Goal: Use online tool/utility: Utilize a website feature to perform a specific function

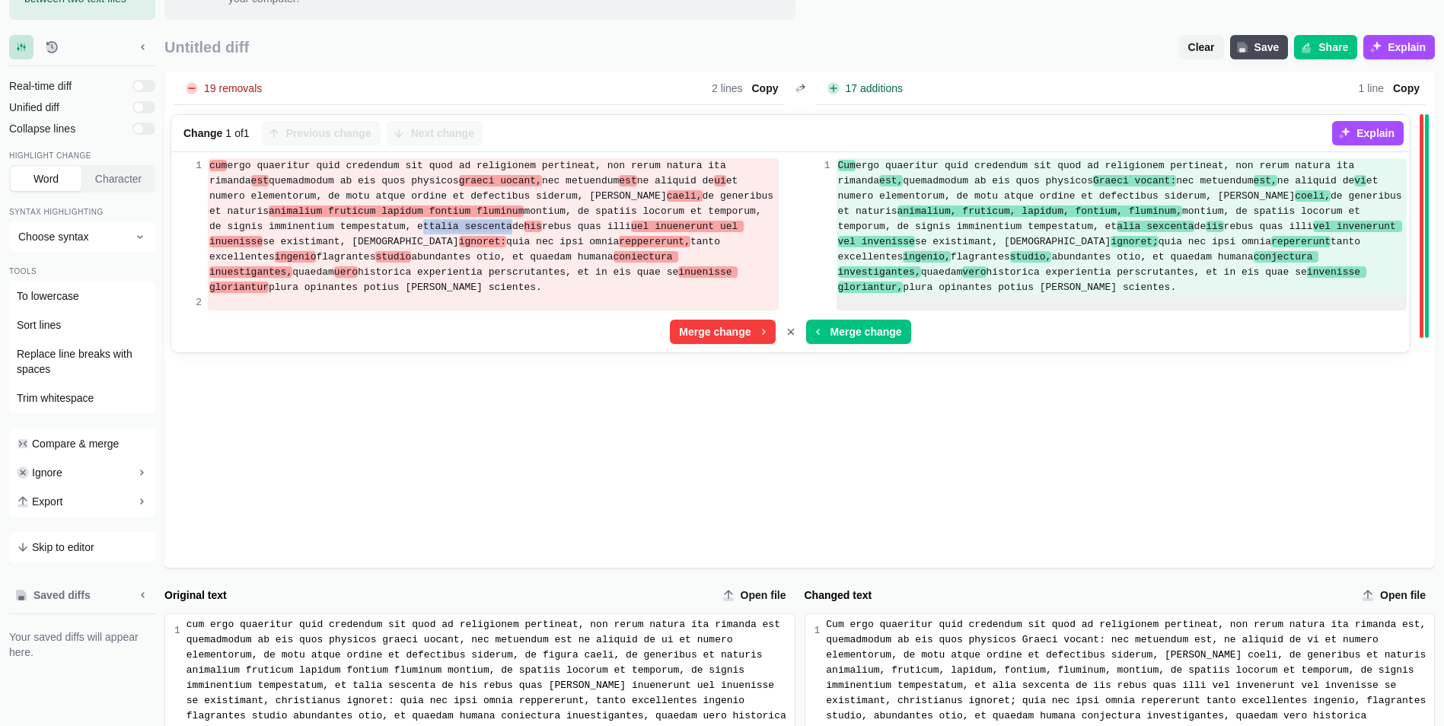
scroll to position [257, 0]
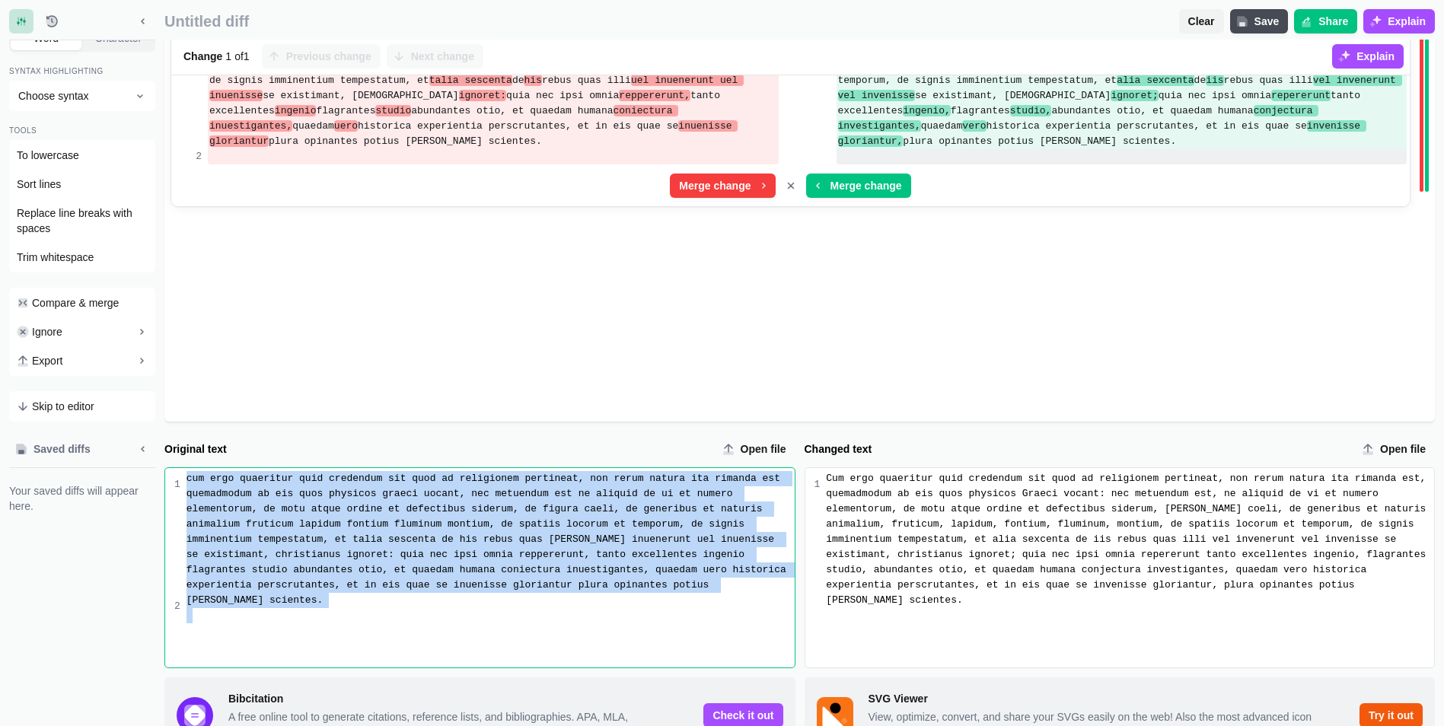
drag, startPoint x: 460, startPoint y: 527, endPoint x: 163, endPoint y: 391, distance: 326.7
click at [163, 437] on div "Saved diffs Your saved diffs will appear here. Original text Open file 9 1 2 cu…" at bounding box center [722, 615] width 1426 height 356
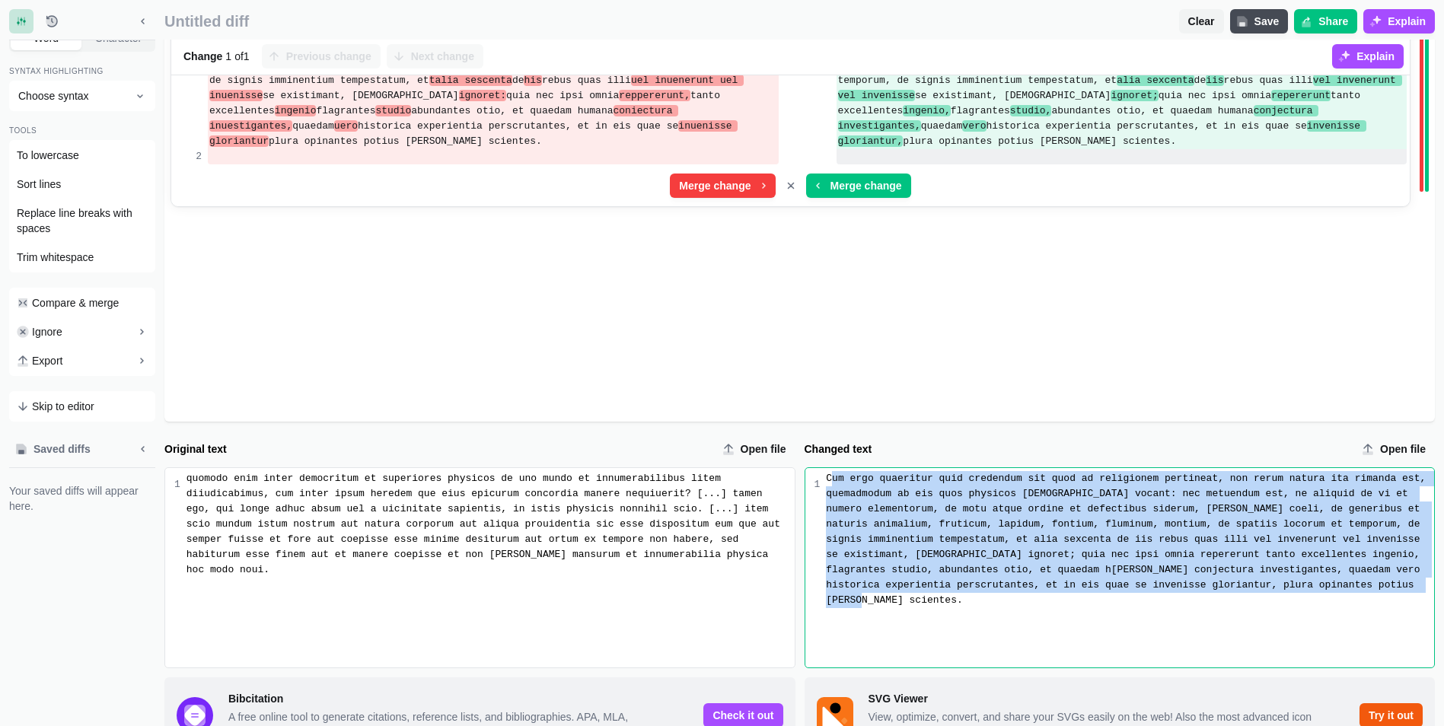
drag, startPoint x: 829, startPoint y: 408, endPoint x: 886, endPoint y: 443, distance: 67.0
click at [1050, 531] on div "Cum ergo quaeritur quid credendum sit quod ad religionem pertineat, non rerum n…" at bounding box center [1127, 567] width 614 height 199
drag, startPoint x: 821, startPoint y: 410, endPoint x: 1173, endPoint y: 555, distance: 380.3
click at [1173, 555] on div "Cum ergo quaeritur quid credendum sit quod ad religionem pertineat, non rerum n…" at bounding box center [1127, 567] width 614 height 199
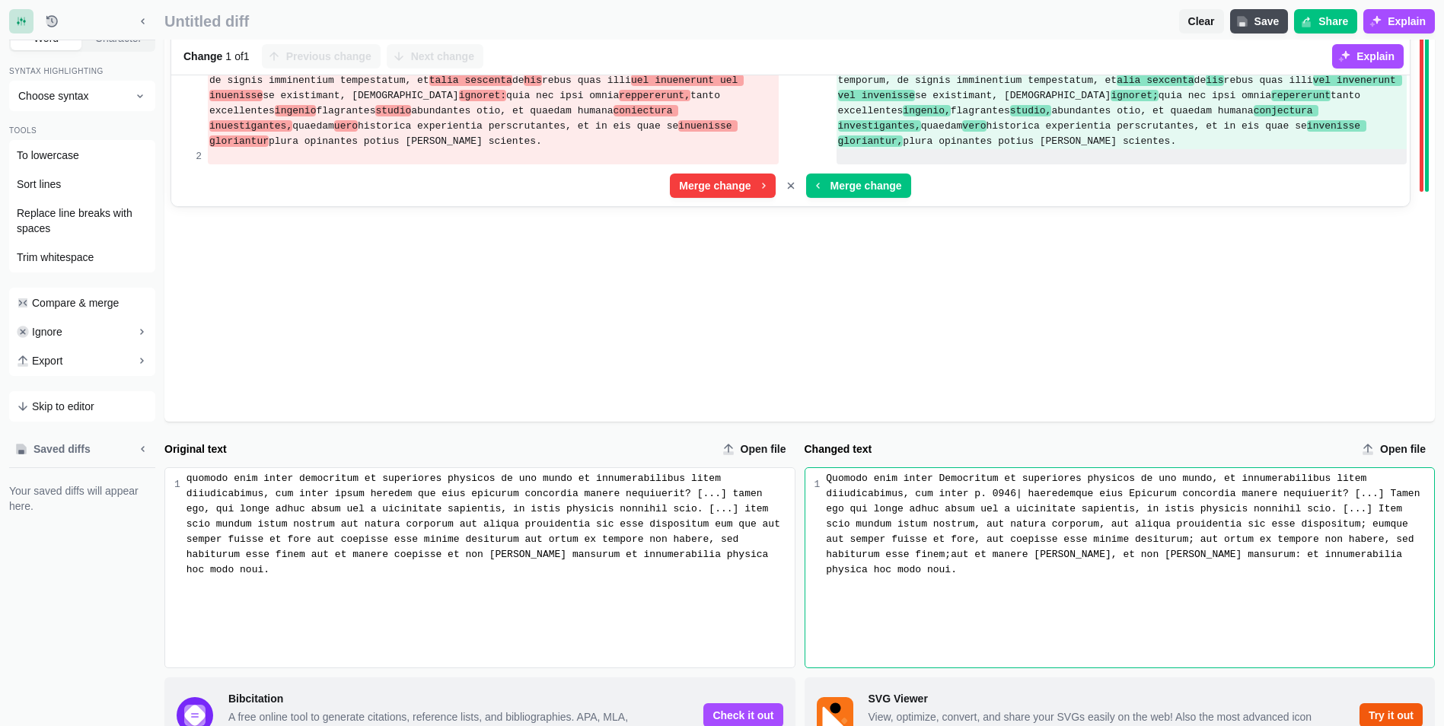
click at [1076, 473] on div "Quomodo enim inter Democritum et superiores physicos de uno mundo, et innumerab…" at bounding box center [1130, 524] width 608 height 107
click at [1219, 486] on div "Quomodo enim inter Democritum et superiores physicos de uno mundo, et innumerab…" at bounding box center [1130, 524] width 608 height 107
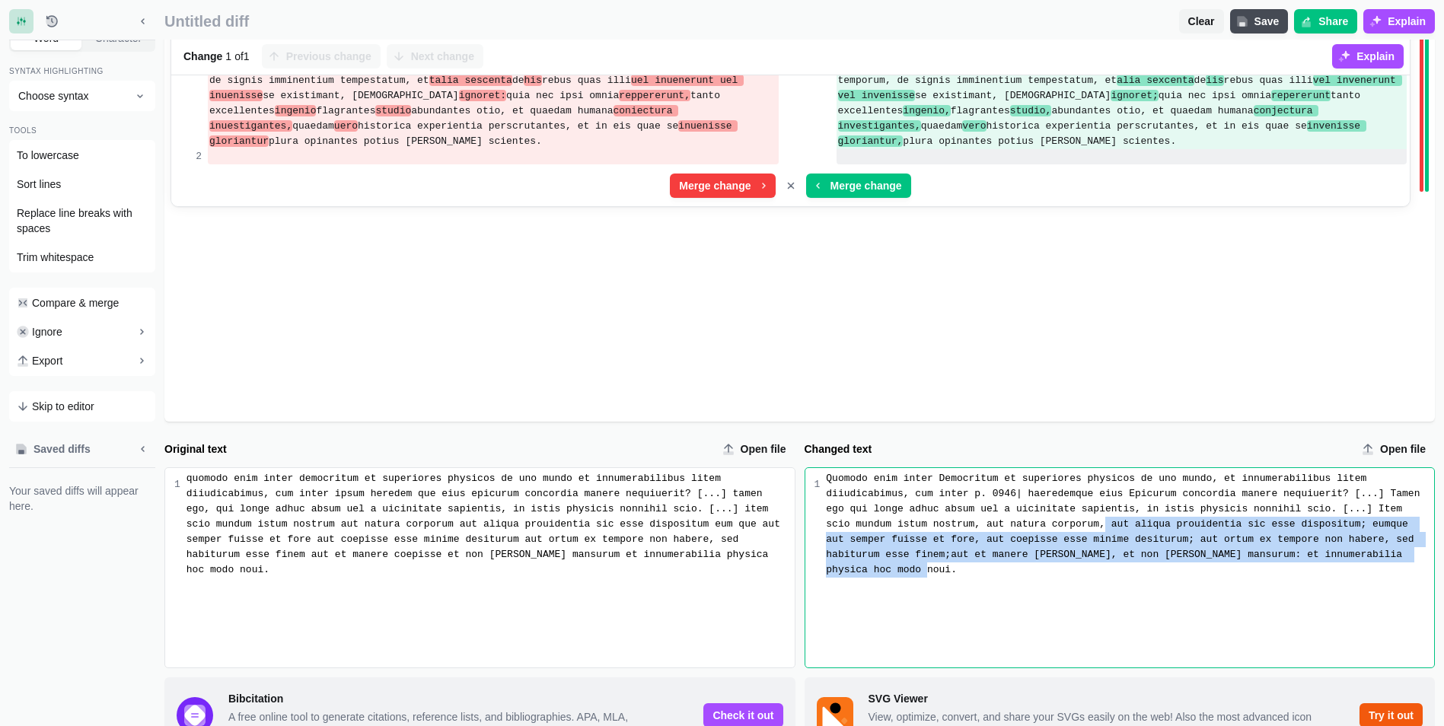
drag, startPoint x: 1193, startPoint y: 486, endPoint x: 913, endPoint y: 455, distance: 281.9
click at [913, 471] on div "Quomodo enim inter Democritum et superiores physicos de uno mundo, et innumerab…" at bounding box center [1130, 524] width 608 height 107
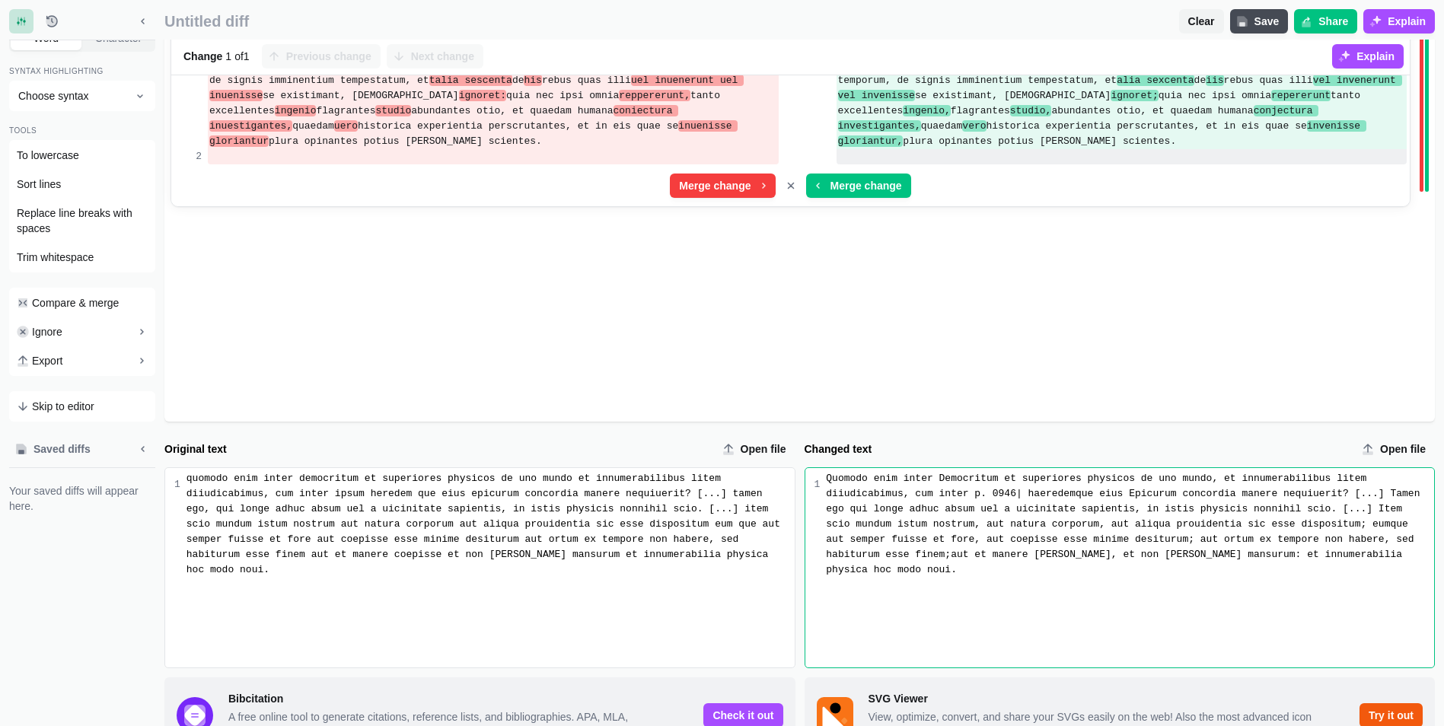
click at [953, 510] on div "Quomodo enim inter Democritum et superiores physicos de uno mundo, et innumerab…" at bounding box center [1127, 567] width 614 height 199
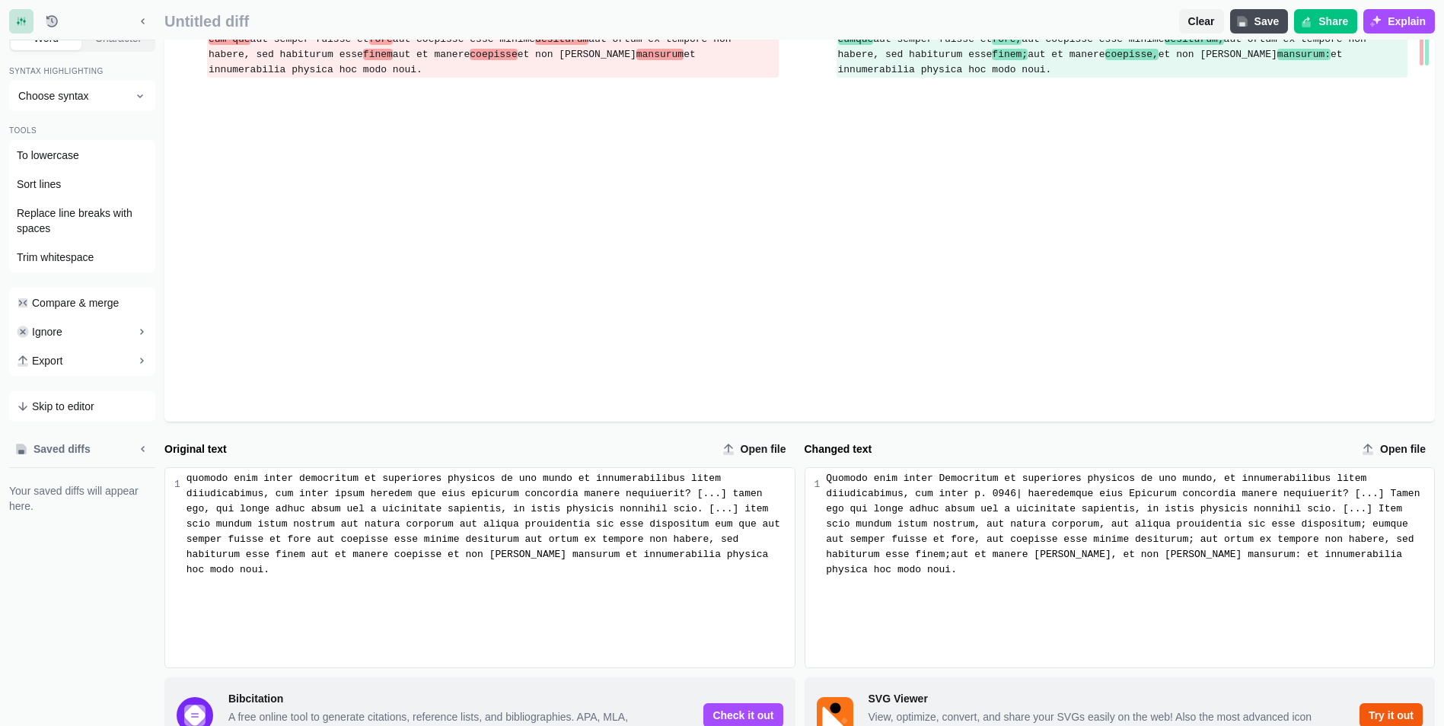
click at [930, 471] on div "Quomodo enim inter Democritum et superiores physicos de uno mundo, et innumerab…" at bounding box center [1130, 524] width 608 height 107
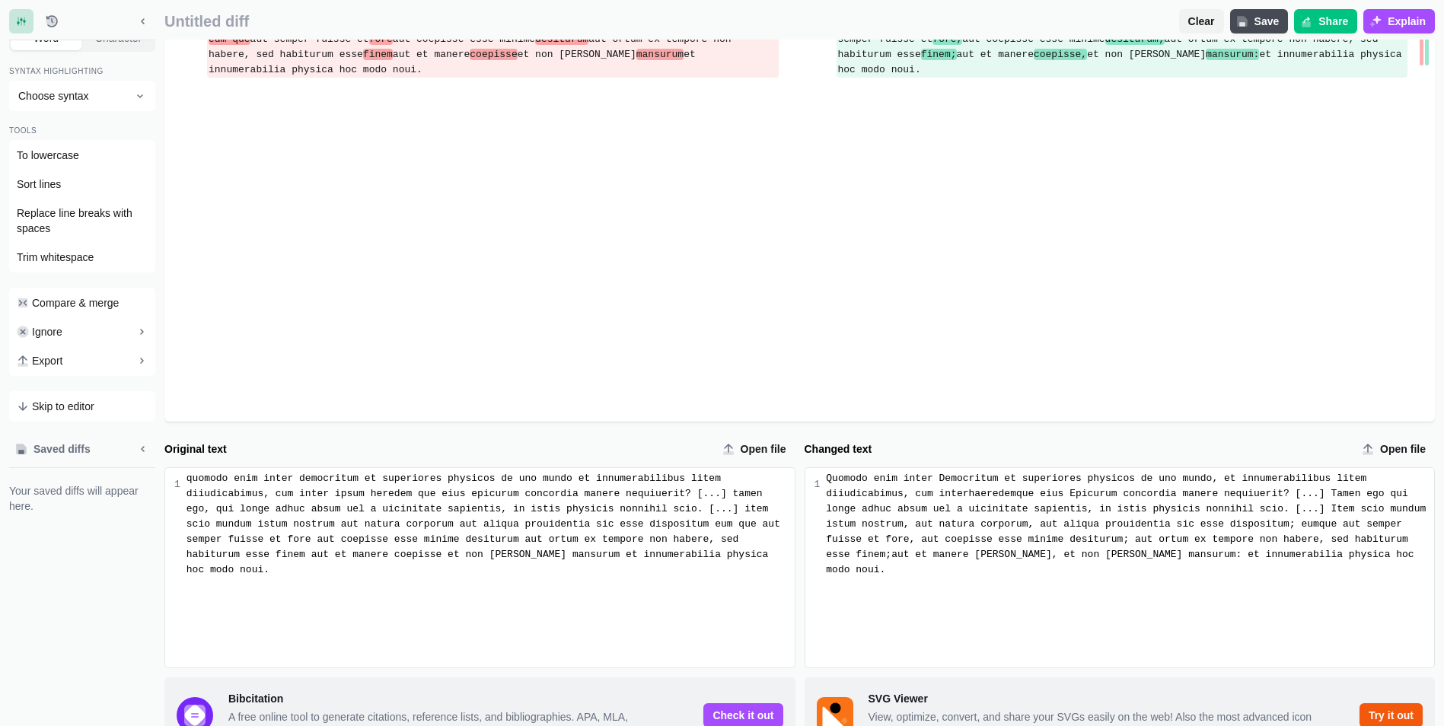
scroll to position [0, 0]
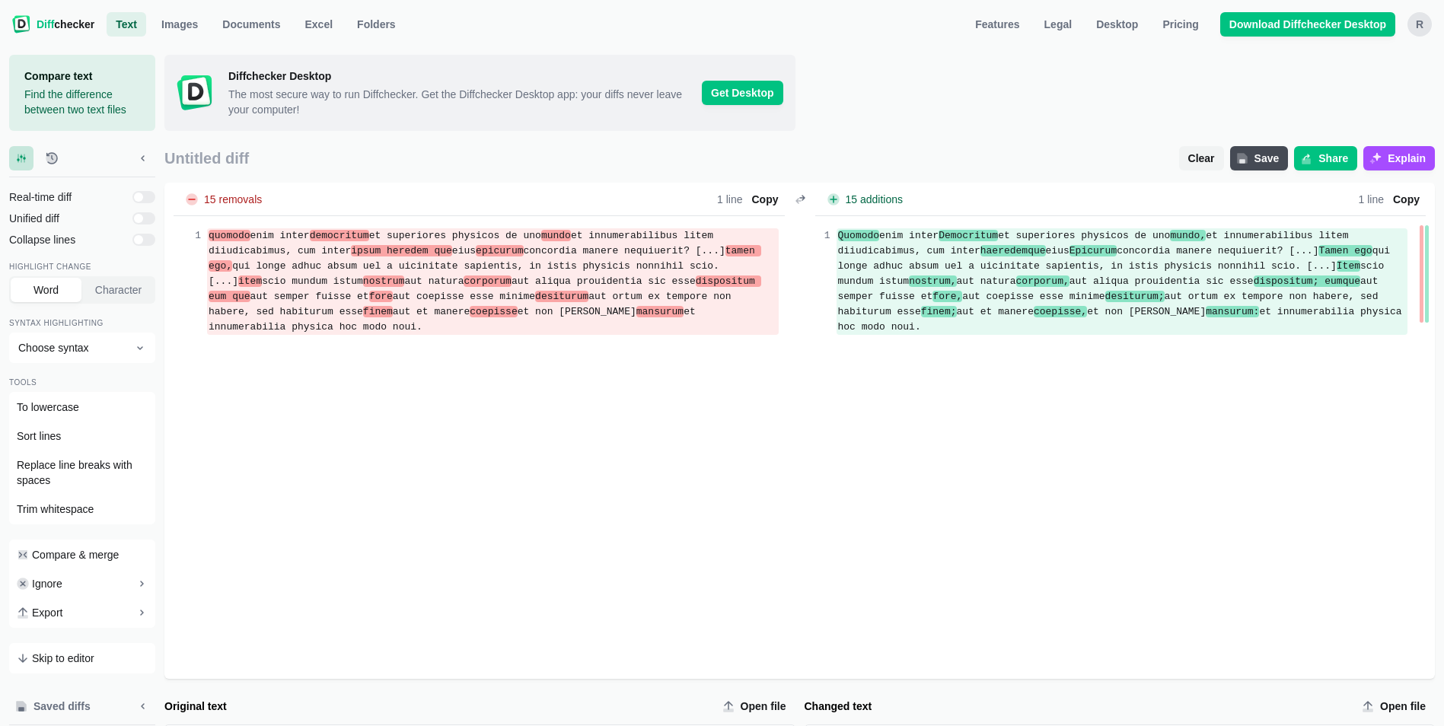
click at [665, 381] on div "15 removals Lines Total 1 Removed - 100.0 % 1 Words Total 92 Removed - 21.7 % 2…" at bounding box center [799, 431] width 1271 height 496
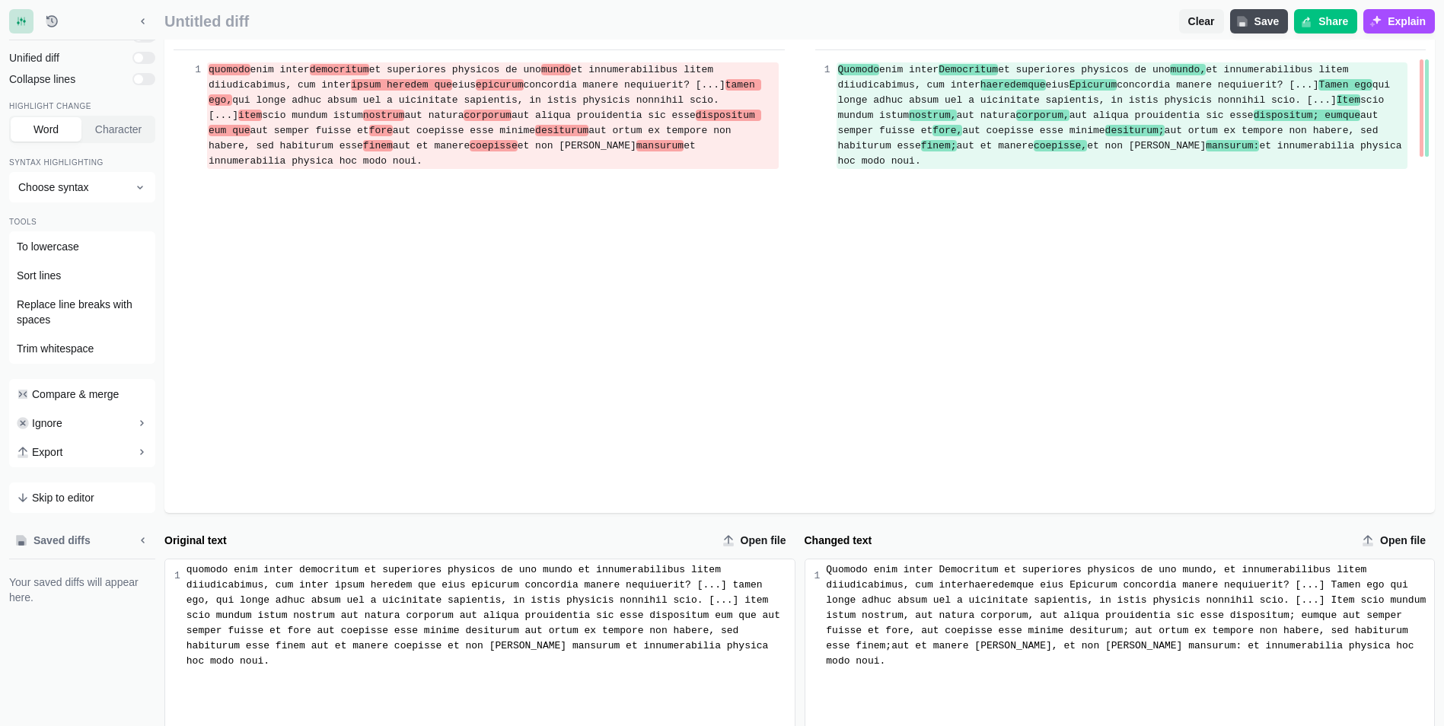
scroll to position [257, 0]
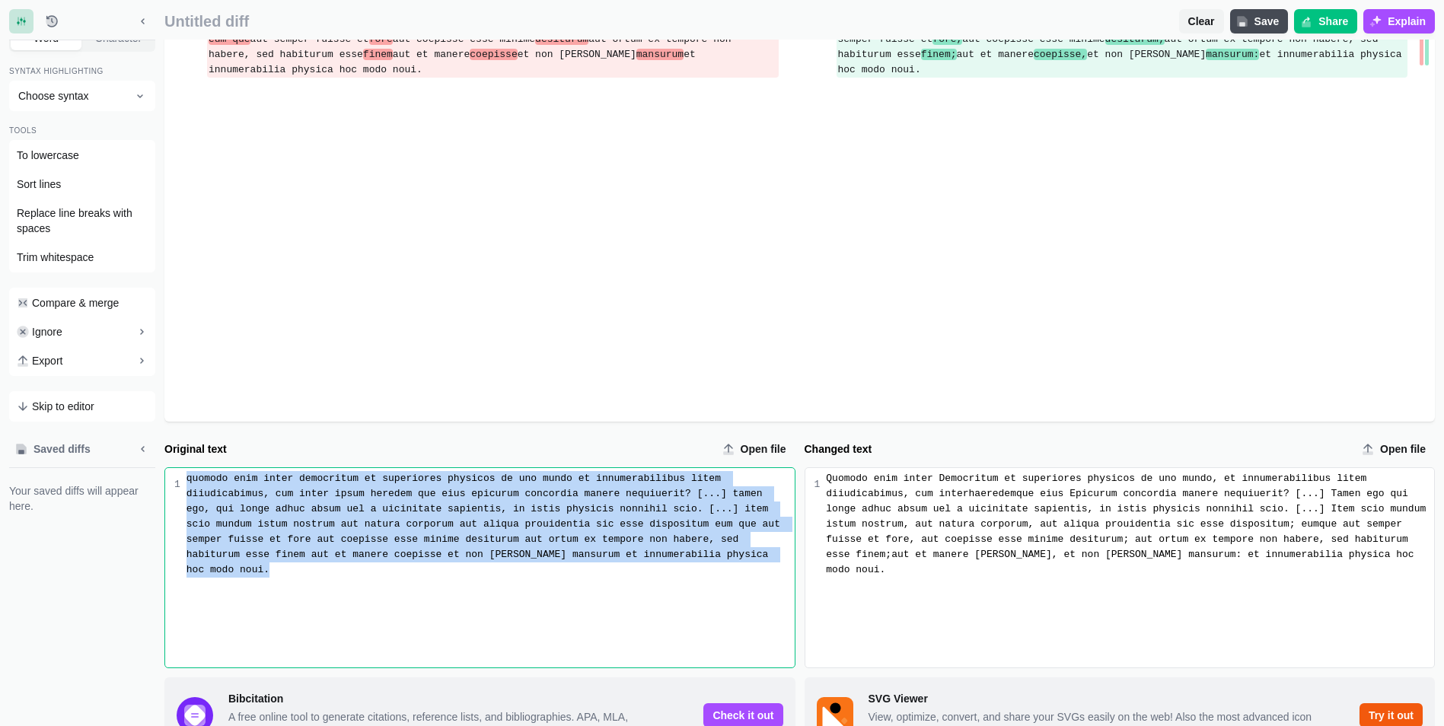
drag, startPoint x: 566, startPoint y: 493, endPoint x: 145, endPoint y: 395, distance: 433.0
click at [145, 437] on div "Saved diffs Your saved diffs will appear here. Original text Open file 9 1 quom…" at bounding box center [722, 615] width 1426 height 356
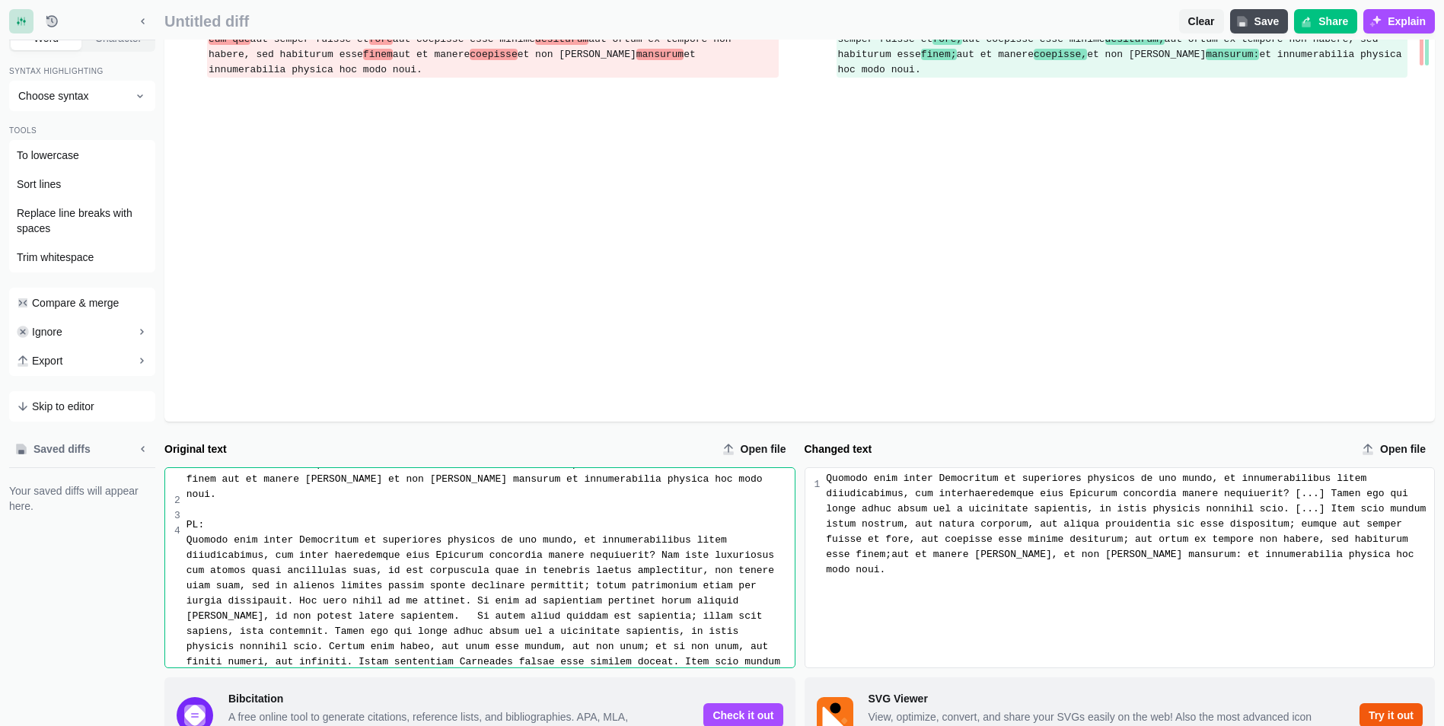
scroll to position [207, 0]
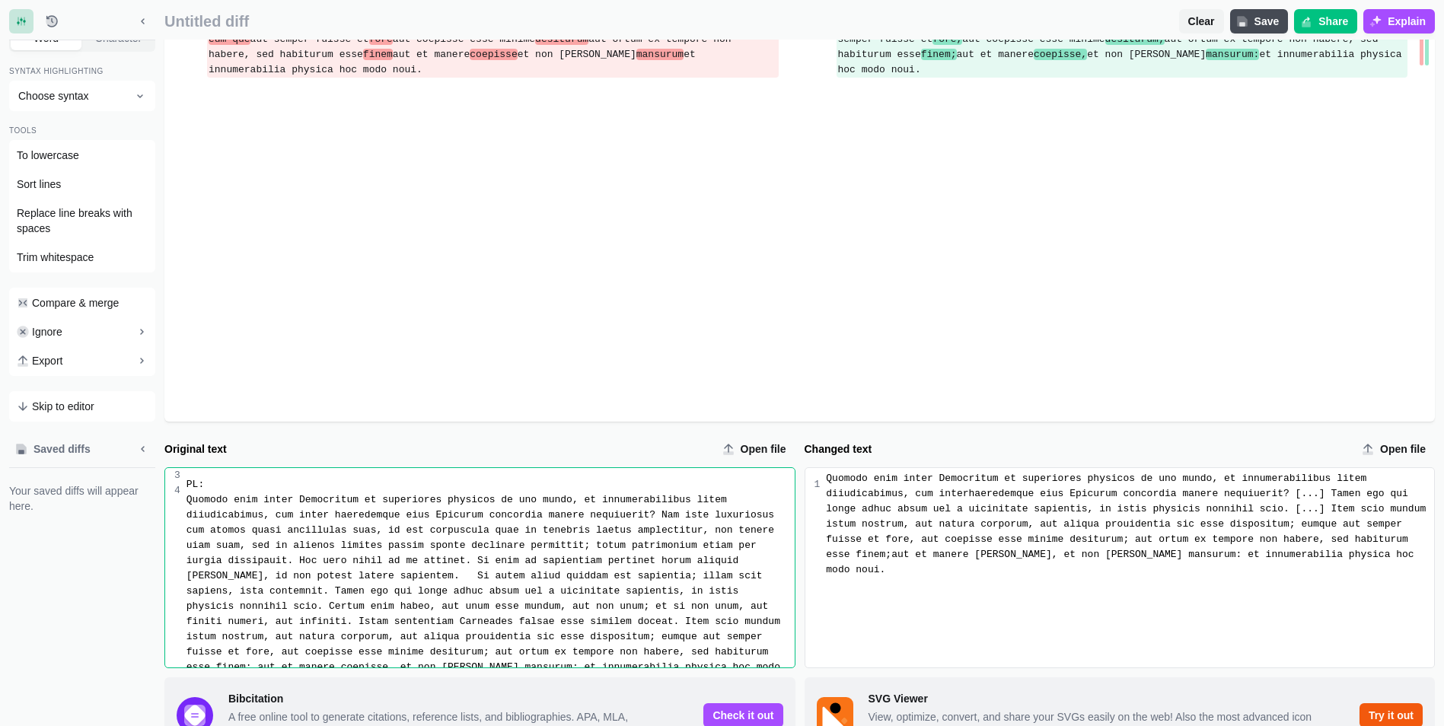
drag, startPoint x: 184, startPoint y: 454, endPoint x: 409, endPoint y: 690, distance: 325.8
click at [409, 690] on div "Diff checker Text Text Images Documents Excel Folders Features Legal Desktop Pr…" at bounding box center [722, 315] width 1444 height 1145
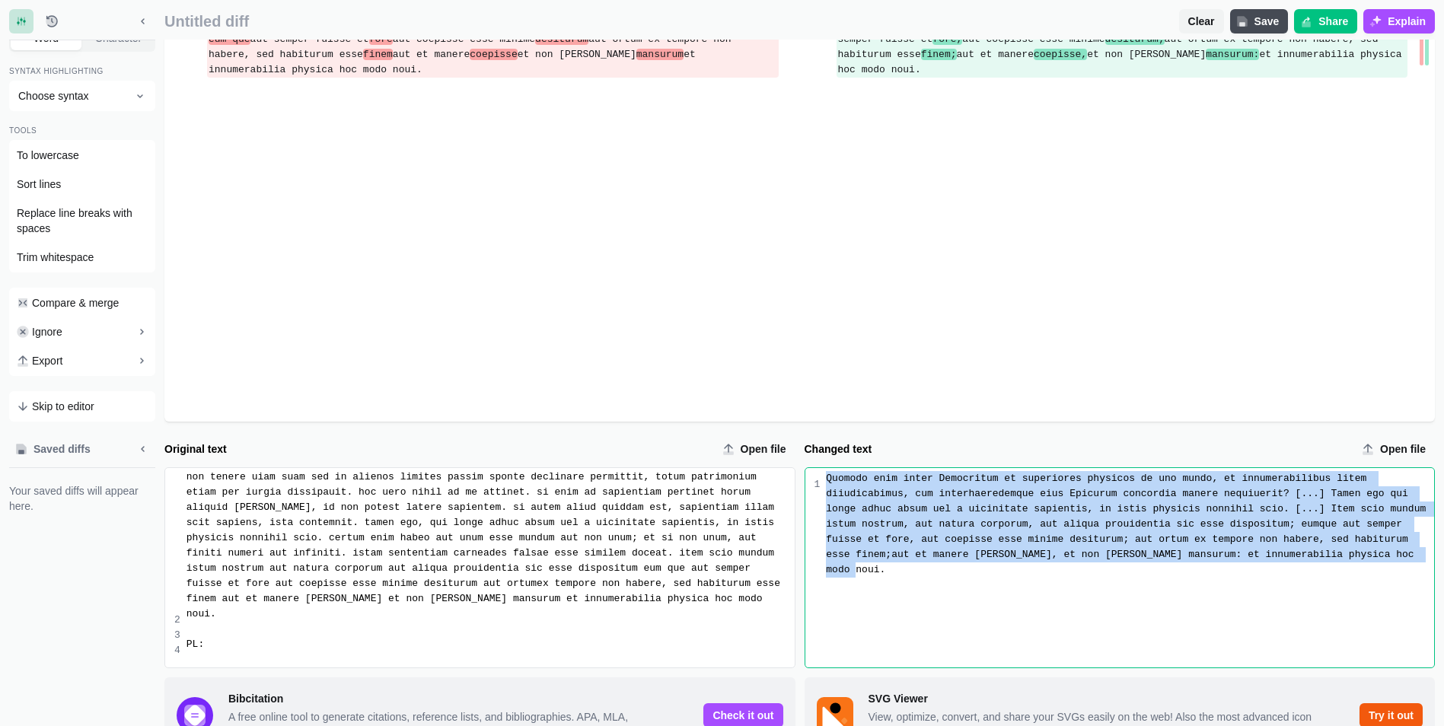
drag, startPoint x: 827, startPoint y: 407, endPoint x: 1105, endPoint y: 626, distance: 354.6
click at [1105, 622] on form "Original text Open file 9 1 2 3 4 quomodo enim inter democritum et superiores p…" at bounding box center [799, 615] width 1271 height 356
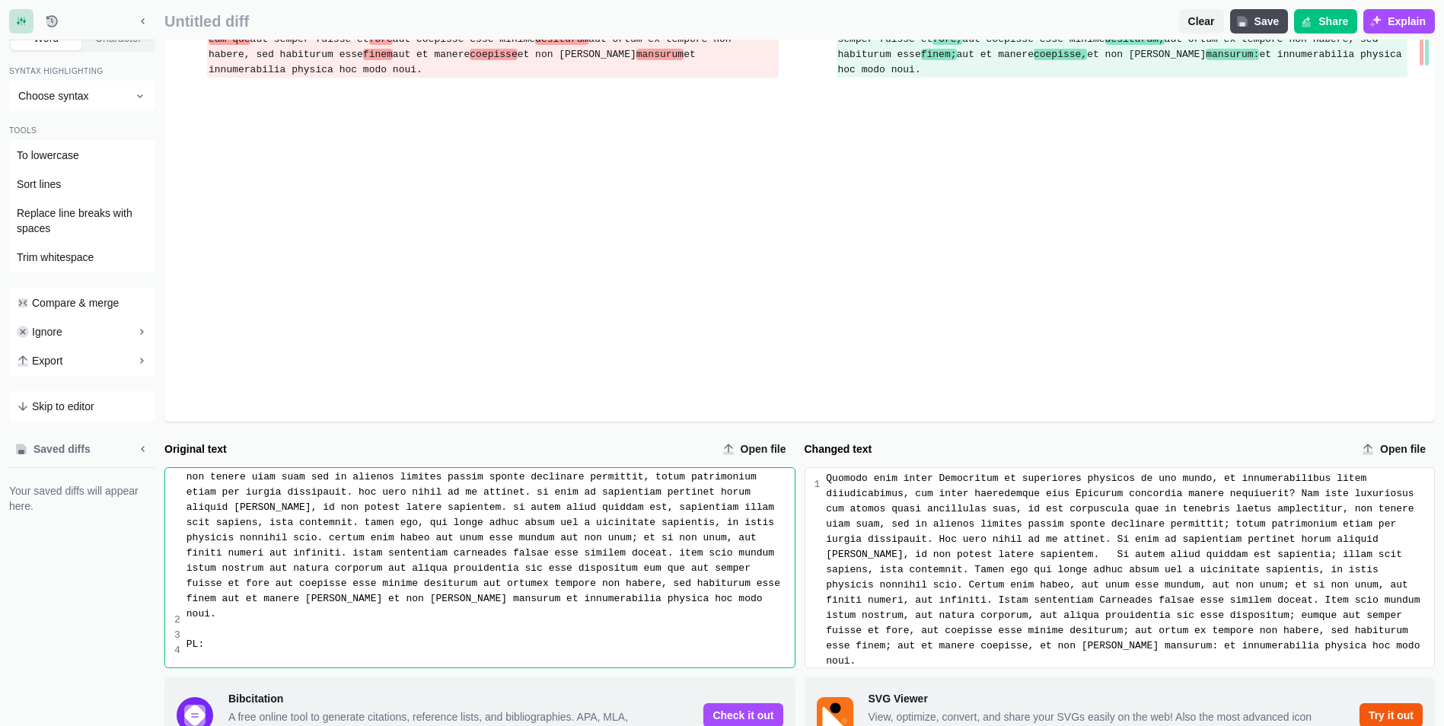
click at [247, 637] on div "PL:" at bounding box center [491, 644] width 608 height 15
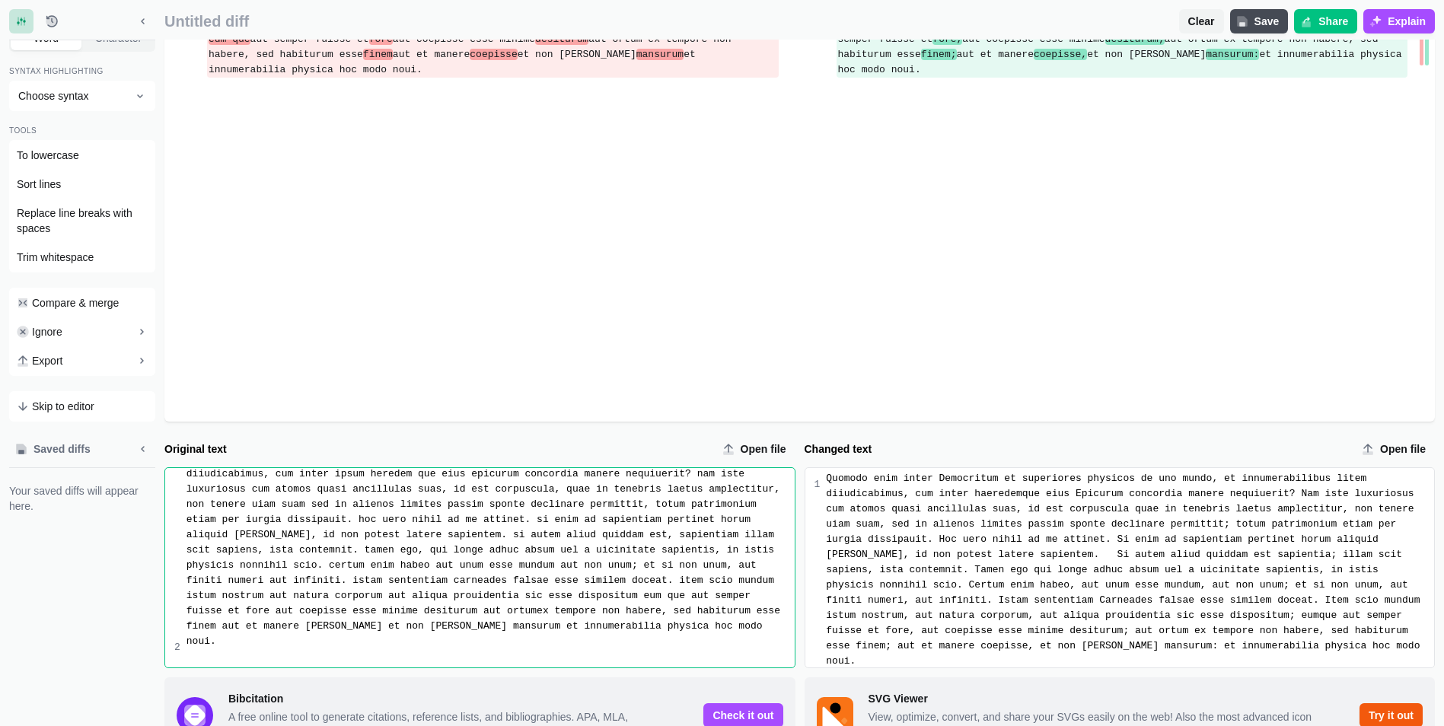
scroll to position [17, 0]
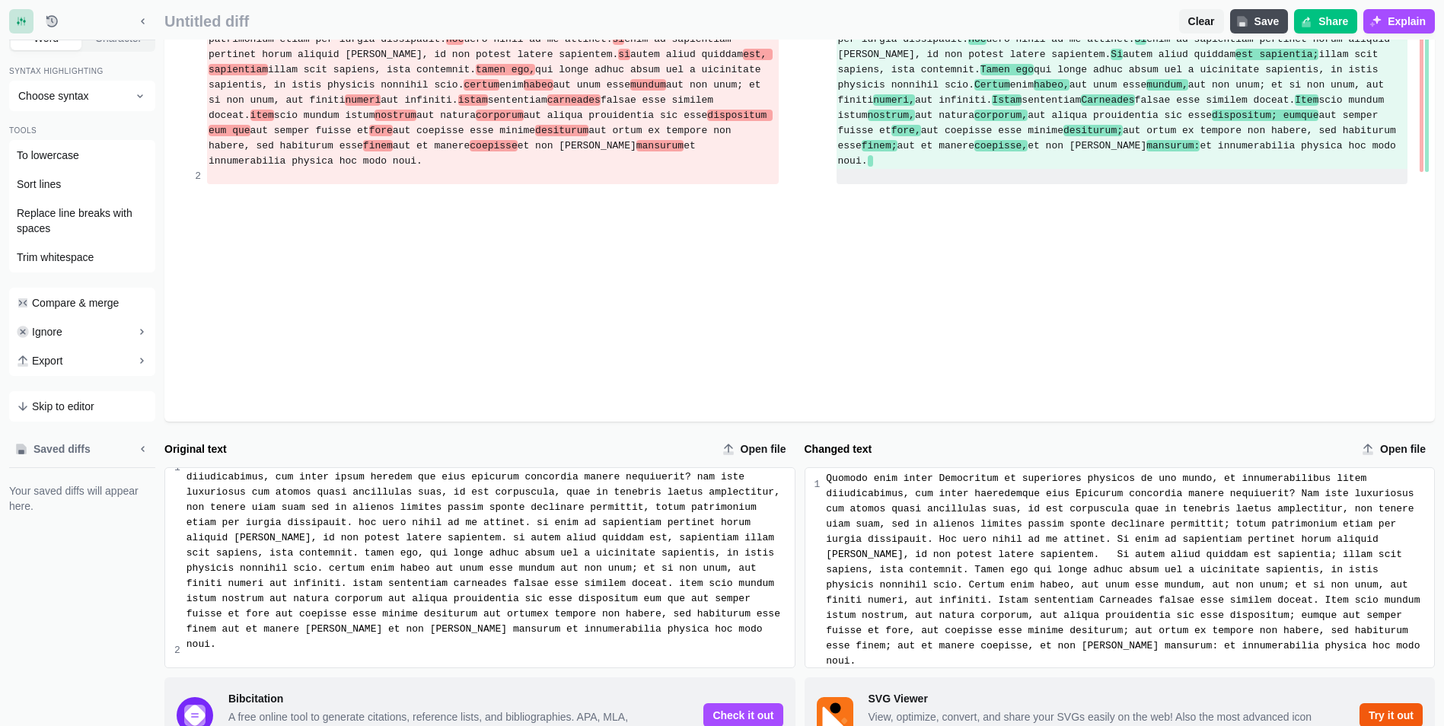
scroll to position [0, 0]
